Goal: Task Accomplishment & Management: Complete application form

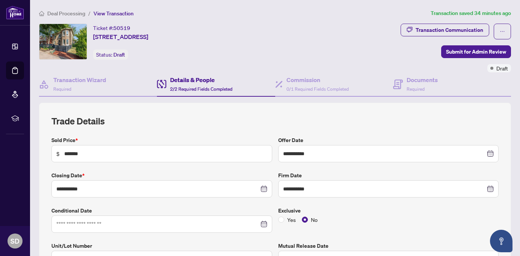
scroll to position [223, 0]
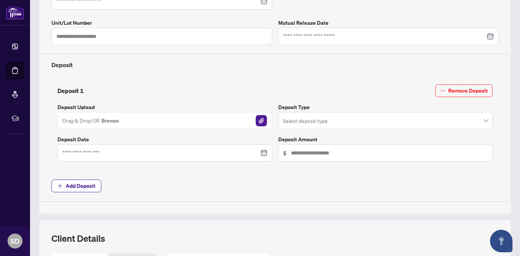
click at [104, 116] on button "Browse" at bounding box center [110, 121] width 19 height 10
click at [264, 116] on img "button" at bounding box center [261, 120] width 11 height 11
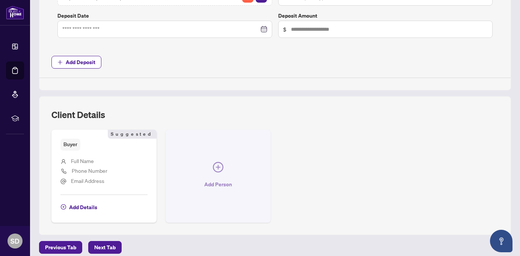
scroll to position [380, 0]
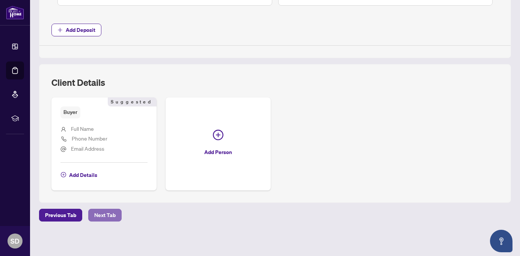
click at [110, 218] on span "Next Tab" at bounding box center [104, 216] width 21 height 12
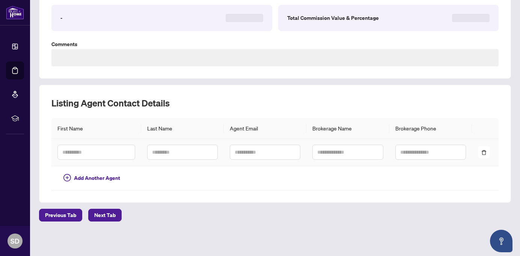
type textarea "**********"
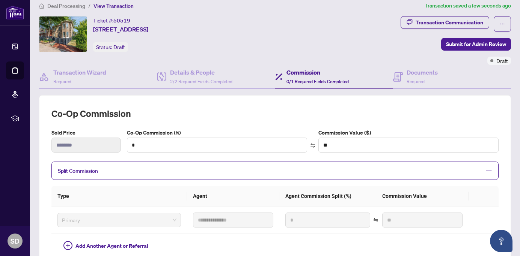
scroll to position [9, 0]
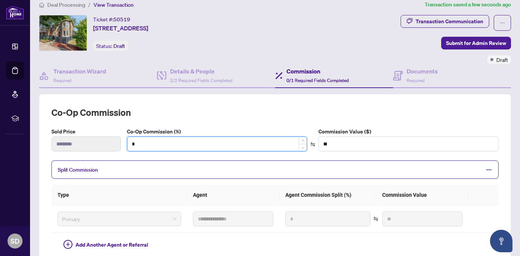
click at [207, 142] on input "*" at bounding box center [216, 144] width 179 height 14
type input "*"
type input "*******"
type input "*"
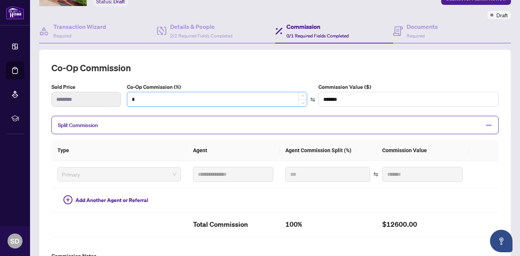
type input "***"
type input "*******"
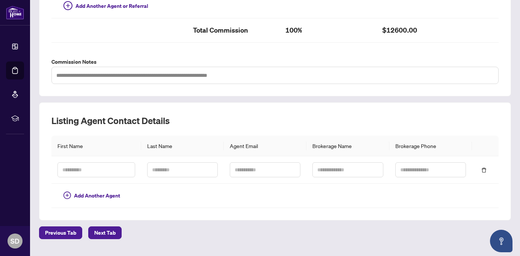
scroll to position [262, 0]
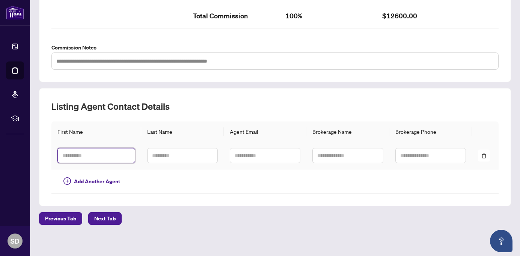
click at [94, 153] on input "text" at bounding box center [96, 155] width 78 height 15
paste input "**********"
drag, startPoint x: 102, startPoint y: 156, endPoint x: 82, endPoint y: 155, distance: 19.9
click at [82, 155] on input "**********" at bounding box center [96, 155] width 78 height 15
type input "******"
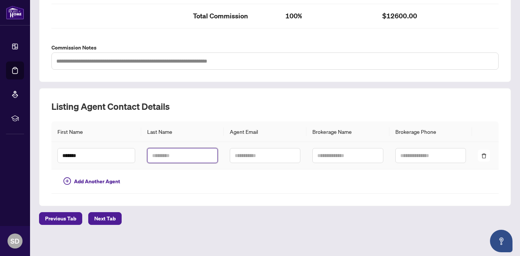
click at [164, 152] on input "text" at bounding box center [182, 155] width 71 height 15
paste input "******"
type input "*****"
click at [255, 158] on input "text" at bounding box center [265, 155] width 71 height 15
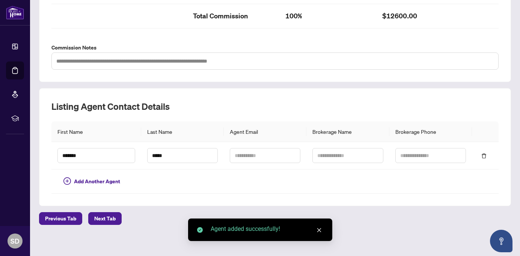
scroll to position [265, 0]
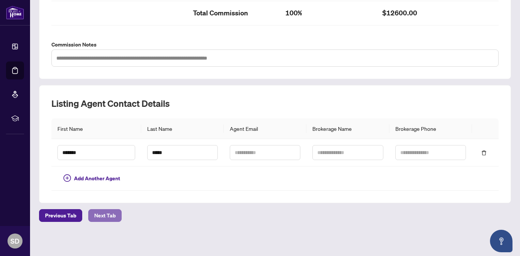
click at [104, 213] on span "Next Tab" at bounding box center [104, 216] width 21 height 12
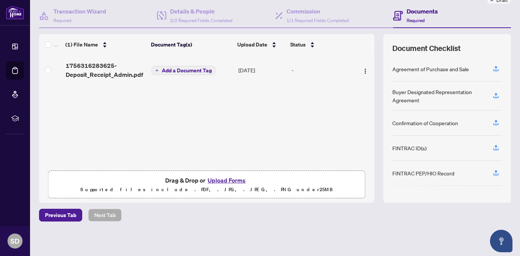
scroll to position [68, 0]
click at [217, 179] on button "Upload Forms" at bounding box center [226, 181] width 42 height 10
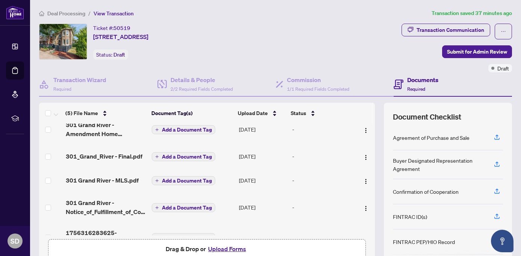
scroll to position [29, 0]
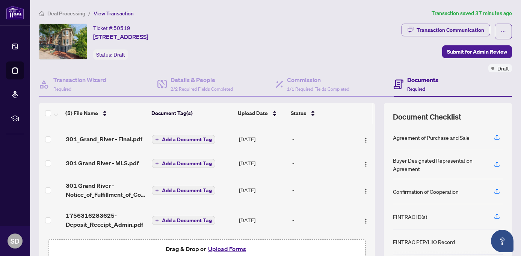
click at [220, 246] on button "Upload Forms" at bounding box center [227, 249] width 42 height 10
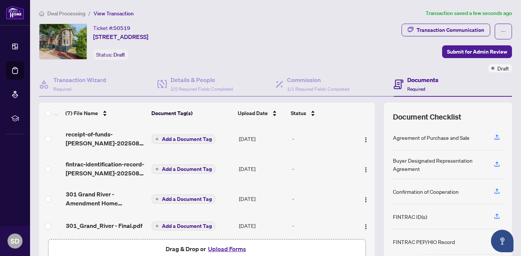
scroll to position [89, 0]
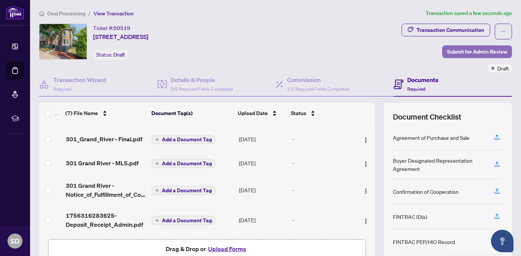
click at [460, 53] on span "Submit for Admin Review" at bounding box center [477, 52] width 60 height 12
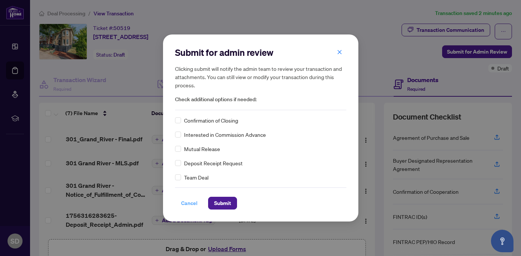
click at [188, 201] on span "Cancel" at bounding box center [189, 204] width 17 height 12
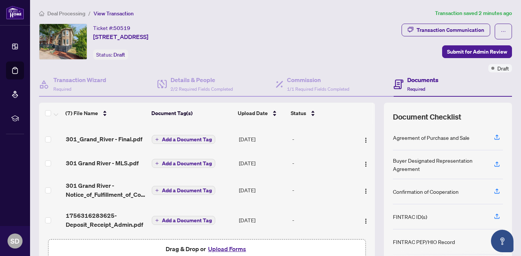
scroll to position [69, 0]
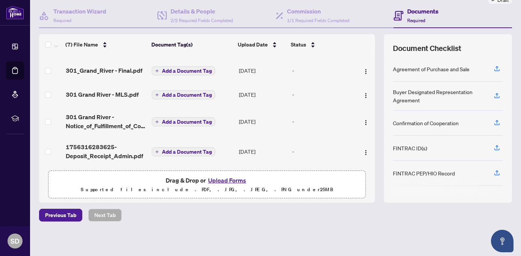
click at [240, 178] on button "Upload Forms" at bounding box center [227, 181] width 42 height 10
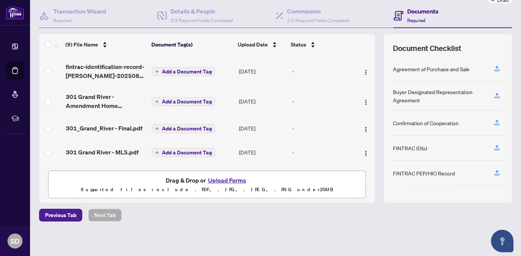
scroll to position [0, 0]
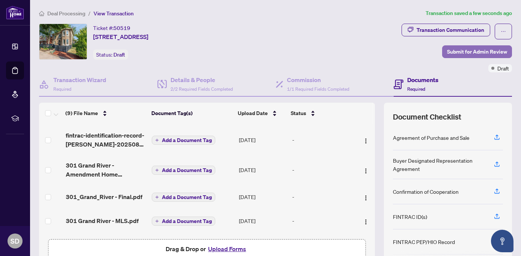
click at [466, 54] on span "Submit for Admin Review" at bounding box center [477, 52] width 60 height 12
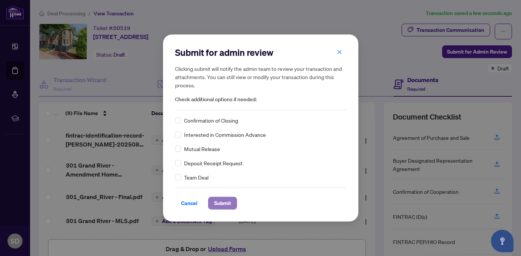
click at [217, 201] on span "Submit" at bounding box center [222, 204] width 17 height 12
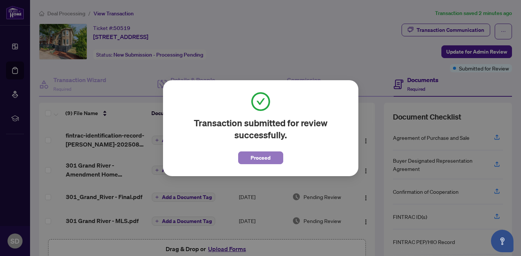
click at [265, 153] on span "Proceed" at bounding box center [260, 158] width 20 height 12
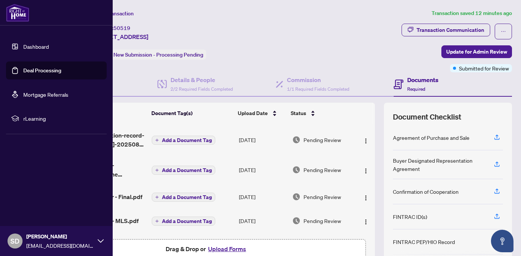
click at [49, 45] on link "Dashboard" at bounding box center [36, 46] width 26 height 7
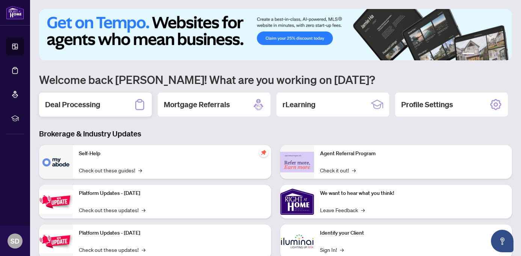
click at [83, 109] on h2 "Deal Processing" at bounding box center [72, 105] width 55 height 11
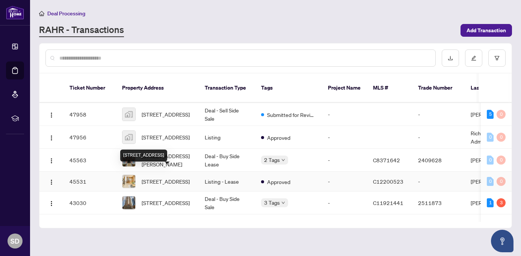
scroll to position [46, 0]
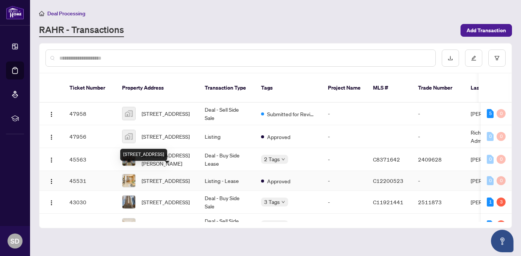
click at [161, 177] on span "[STREET_ADDRESS]" at bounding box center [166, 181] width 48 height 8
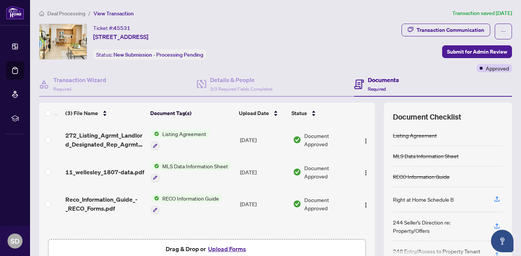
drag, startPoint x: 93, startPoint y: 36, endPoint x: 252, endPoint y: 38, distance: 159.2
click at [252, 38] on div "Ticket #: 45531 [STREET_ADDRESS] Status: New Submission - Processing Pending" at bounding box center [218, 42] width 359 height 36
copy span "[STREET_ADDRESS]"
click at [69, 12] on span "Deal Processing" at bounding box center [66, 13] width 38 height 7
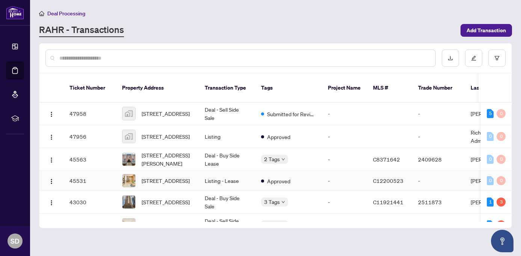
scroll to position [45, 0]
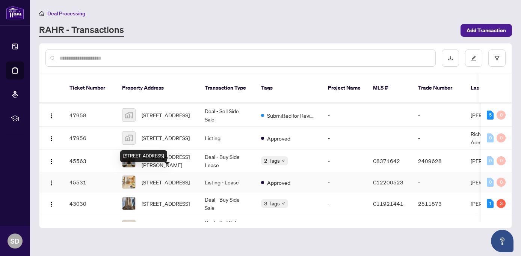
click at [179, 178] on span "[STREET_ADDRESS]" at bounding box center [166, 182] width 48 height 8
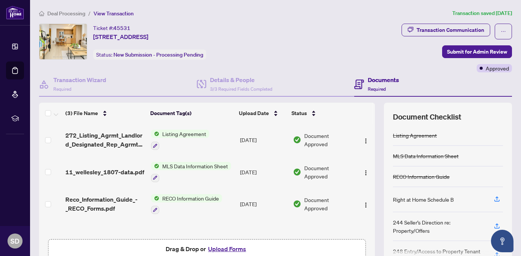
click at [56, 15] on span "Deal Processing" at bounding box center [66, 13] width 38 height 7
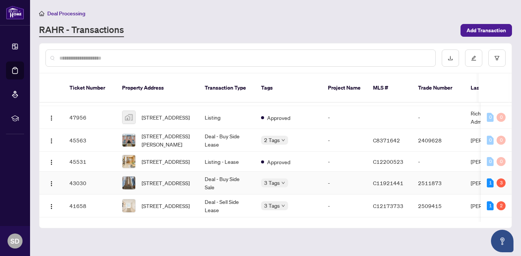
scroll to position [70, 0]
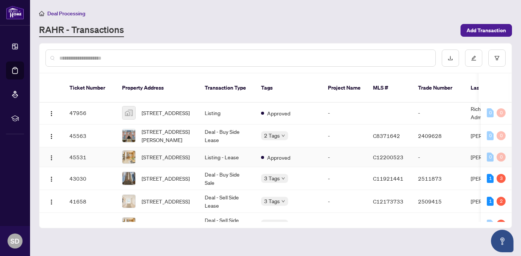
click at [253, 153] on td "Listing - Lease" at bounding box center [227, 158] width 56 height 20
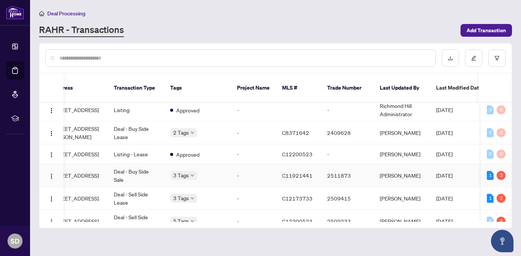
scroll to position [0, 45]
